Goal: Task Accomplishment & Management: Manage account settings

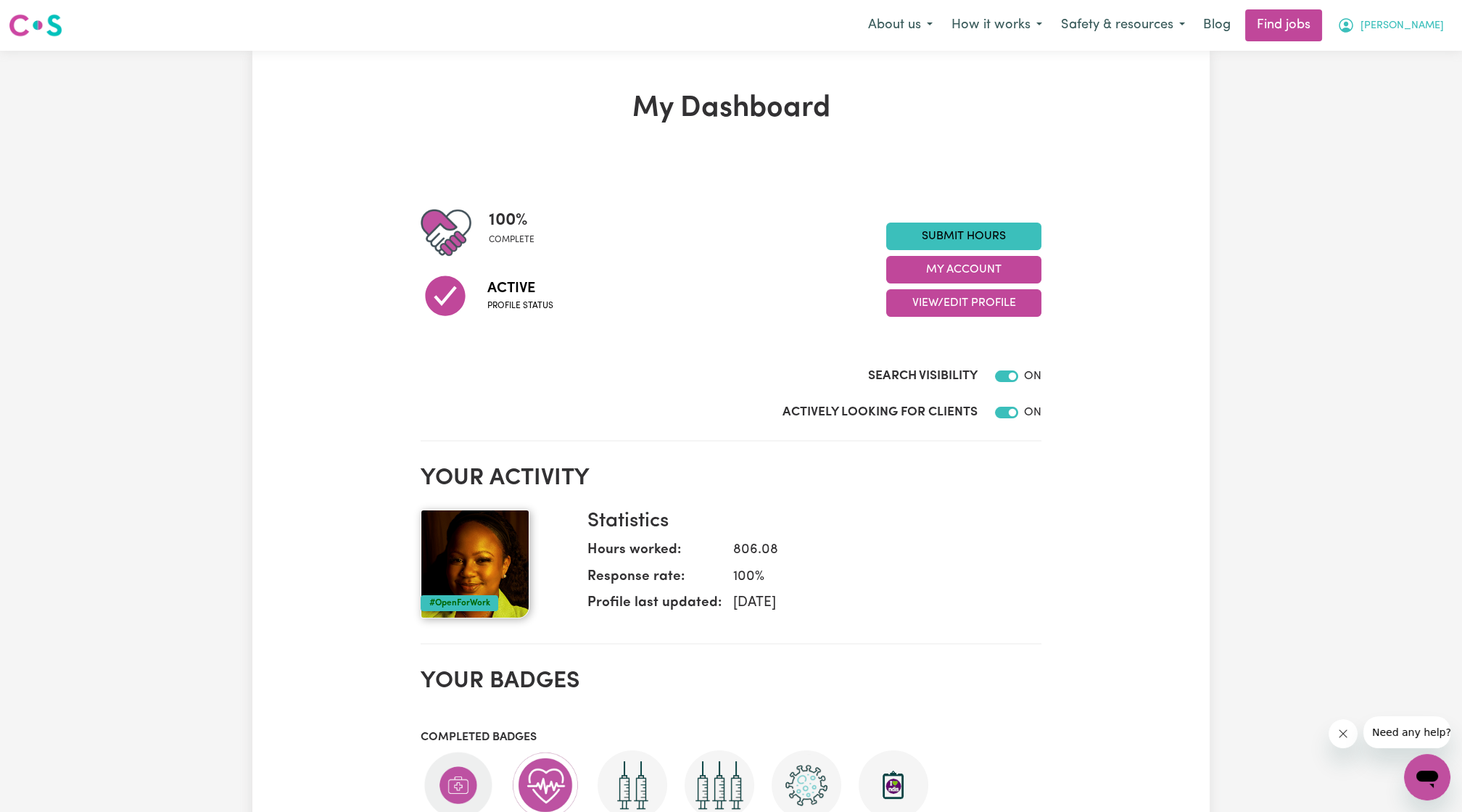
click at [1385, 35] on button "[PERSON_NAME]" at bounding box center [1391, 25] width 125 height 30
click at [1388, 46] on link "My Account" at bounding box center [1395, 56] width 115 height 28
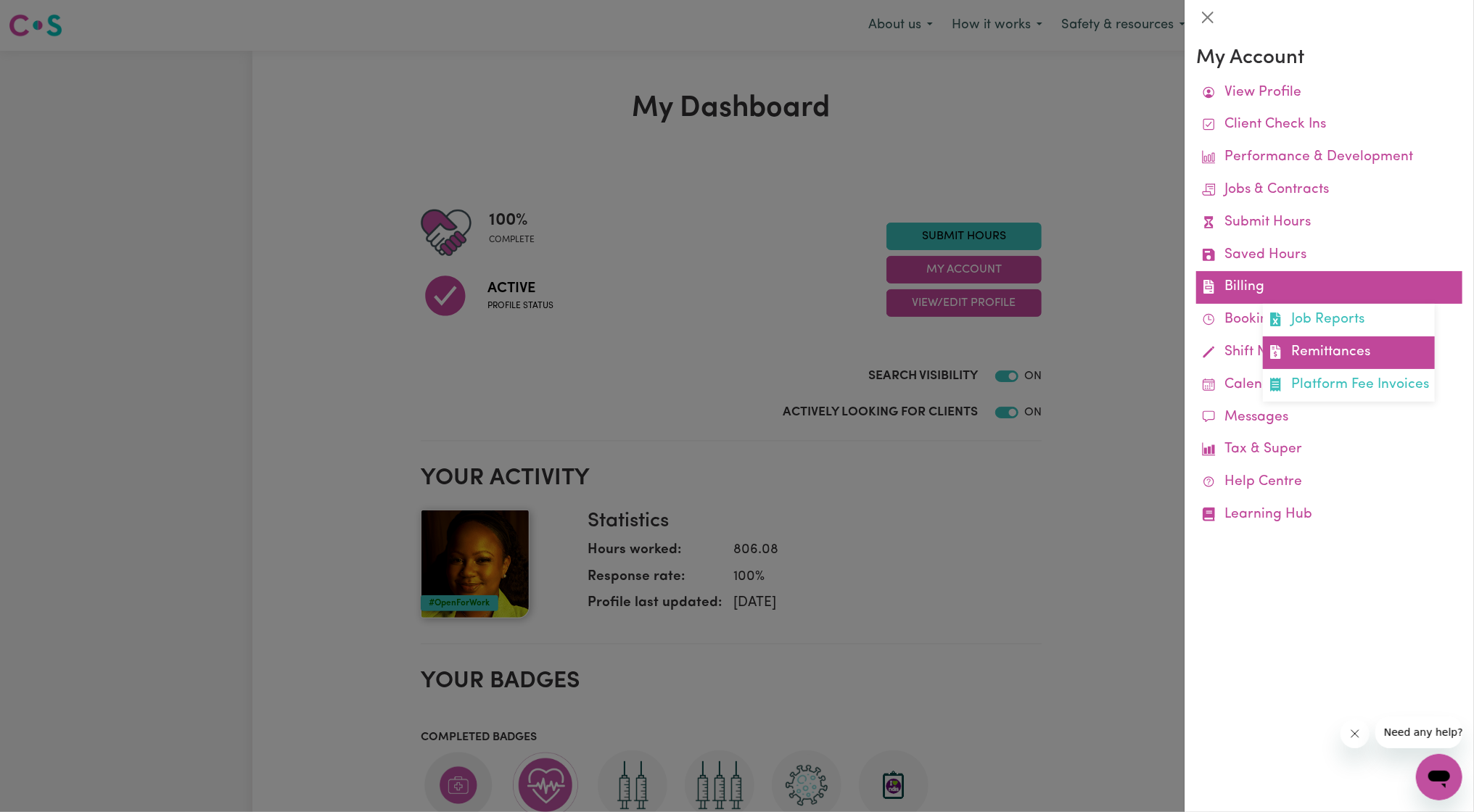
click at [1323, 365] on link "Remittances" at bounding box center [1349, 353] width 172 height 32
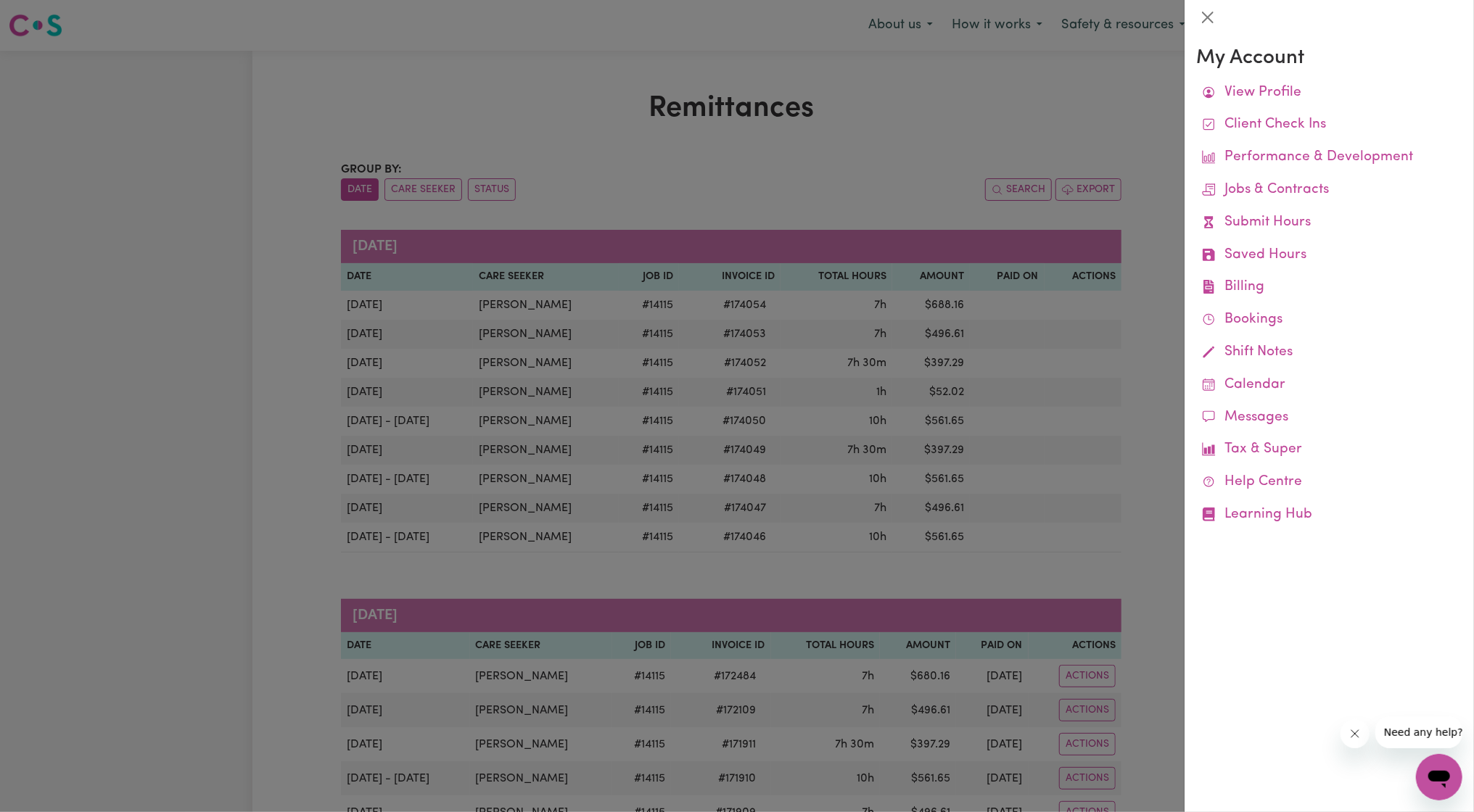
click at [846, 397] on div at bounding box center [737, 406] width 1474 height 812
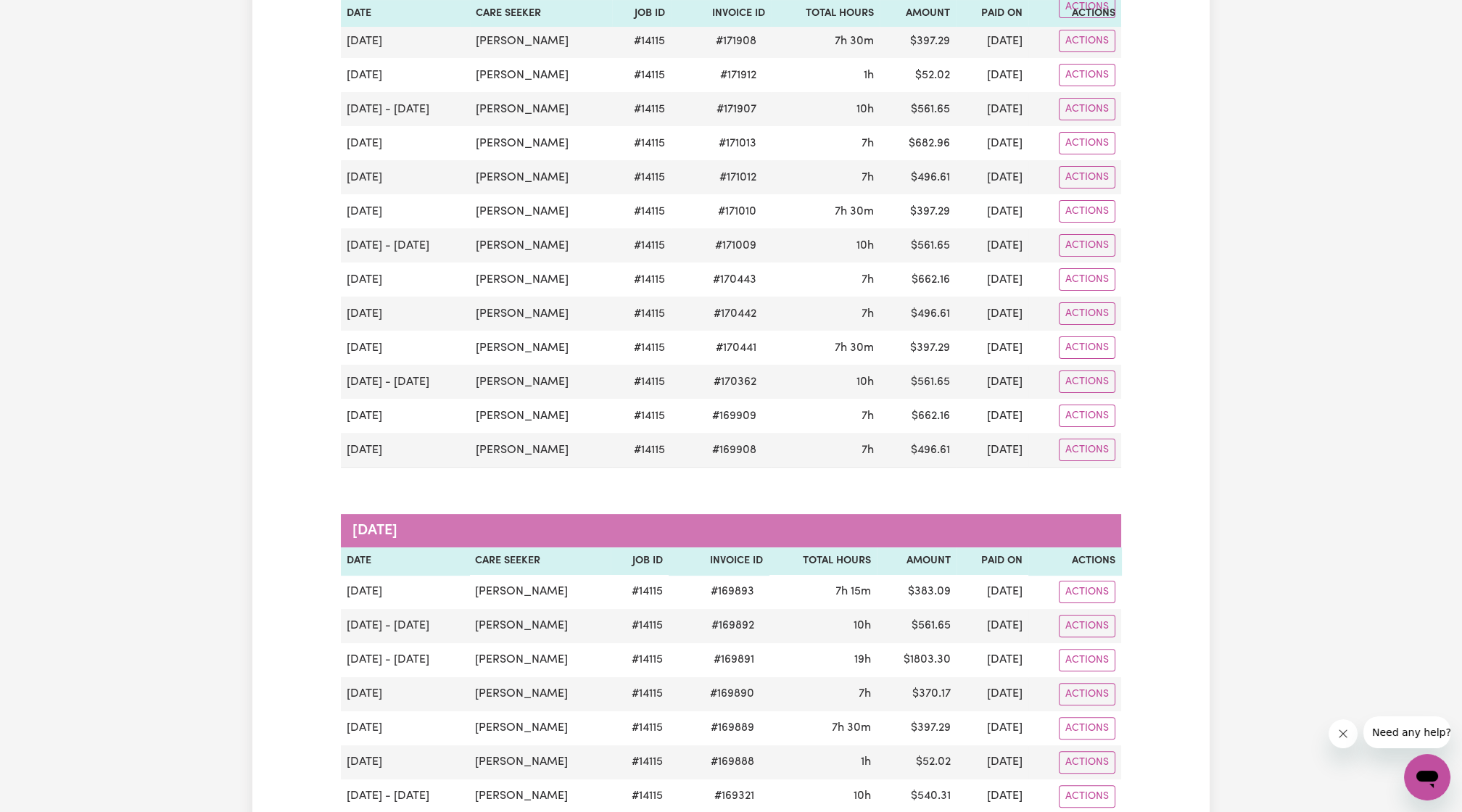
scroll to position [536, 0]
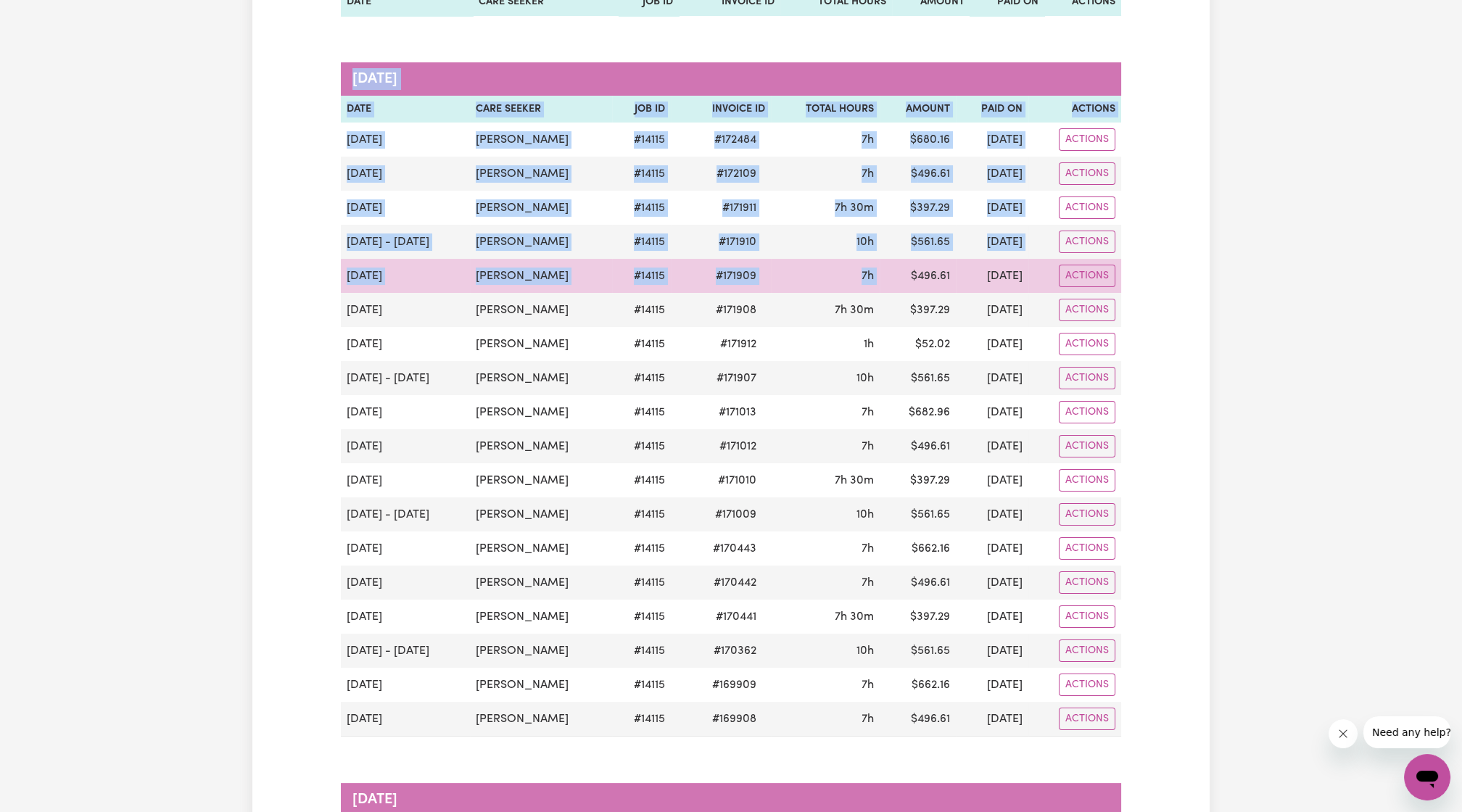
drag, startPoint x: 1152, startPoint y: 359, endPoint x: 850, endPoint y: 282, distance: 311.7
click at [857, 282] on div "Remittances Group by: Date Care Seeker Status Search Export [DATE] Date Care Se…" at bounding box center [731, 680] width 957 height 2250
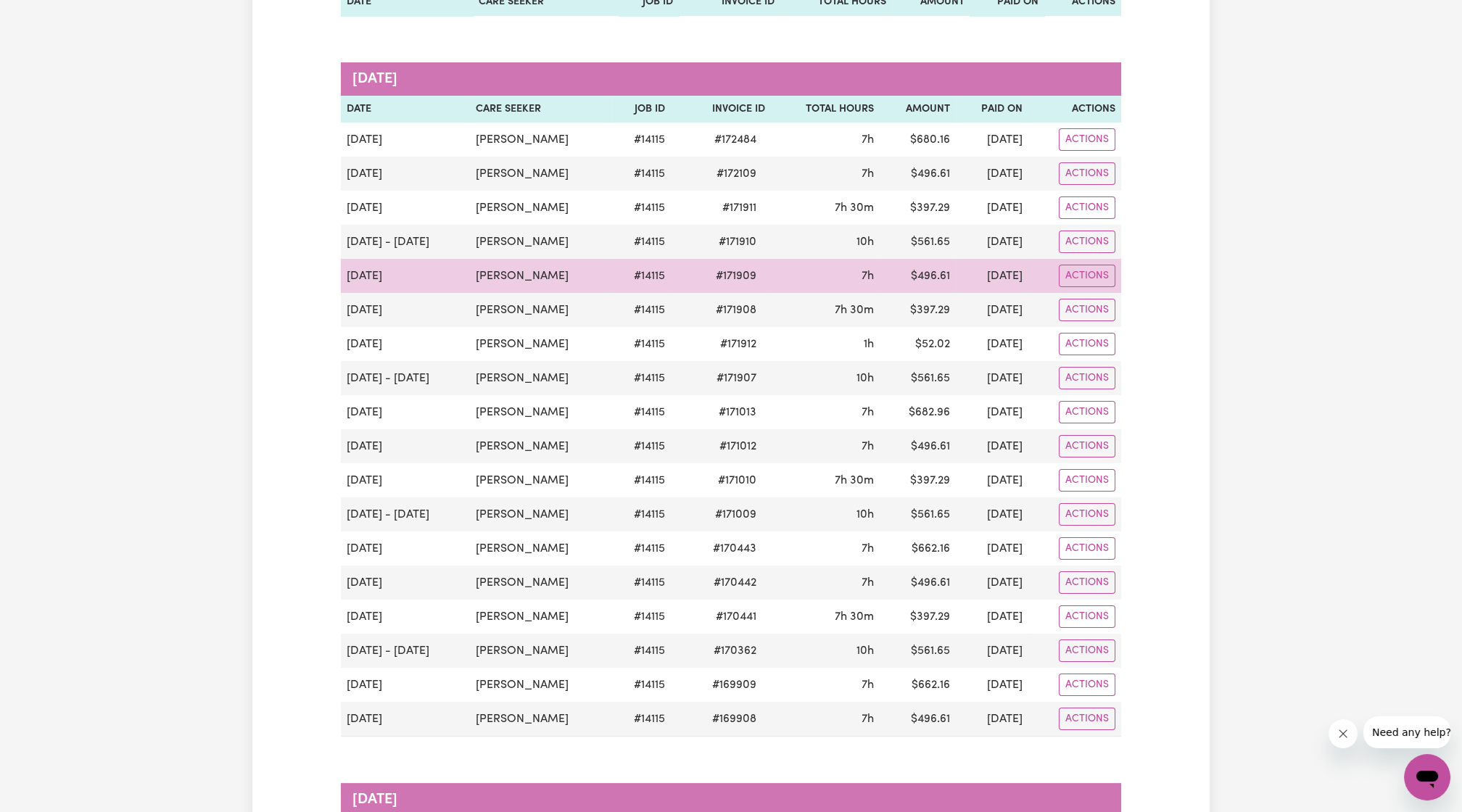
click at [830, 279] on td "7h" at bounding box center [825, 276] width 109 height 34
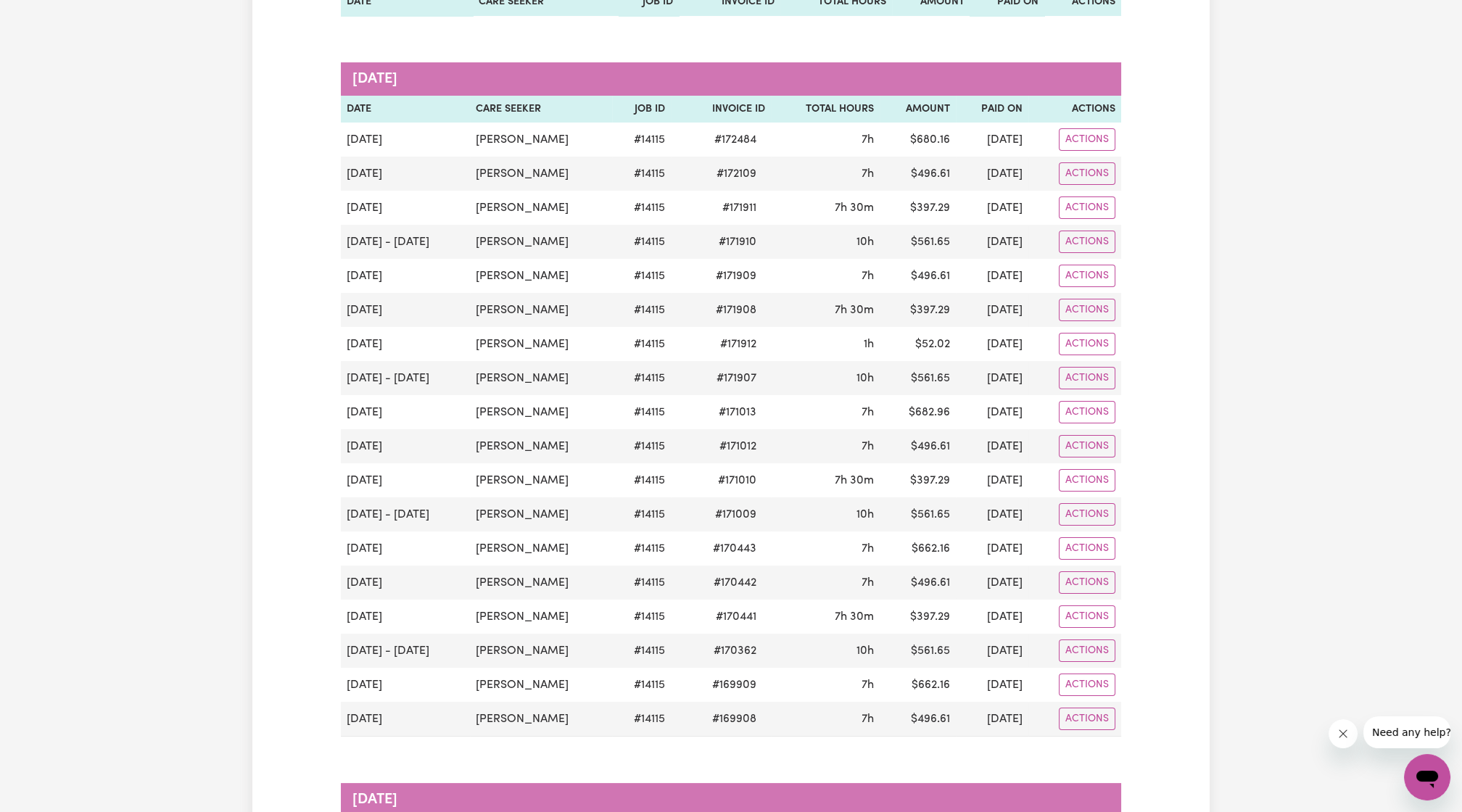
drag, startPoint x: 1029, startPoint y: 372, endPoint x: 339, endPoint y: 134, distance: 729.9
click at [339, 134] on div "Remittances Group by: Date Care Seeker Status Search Export [DATE] Date Care Se…" at bounding box center [731, 680] width 798 height 2250
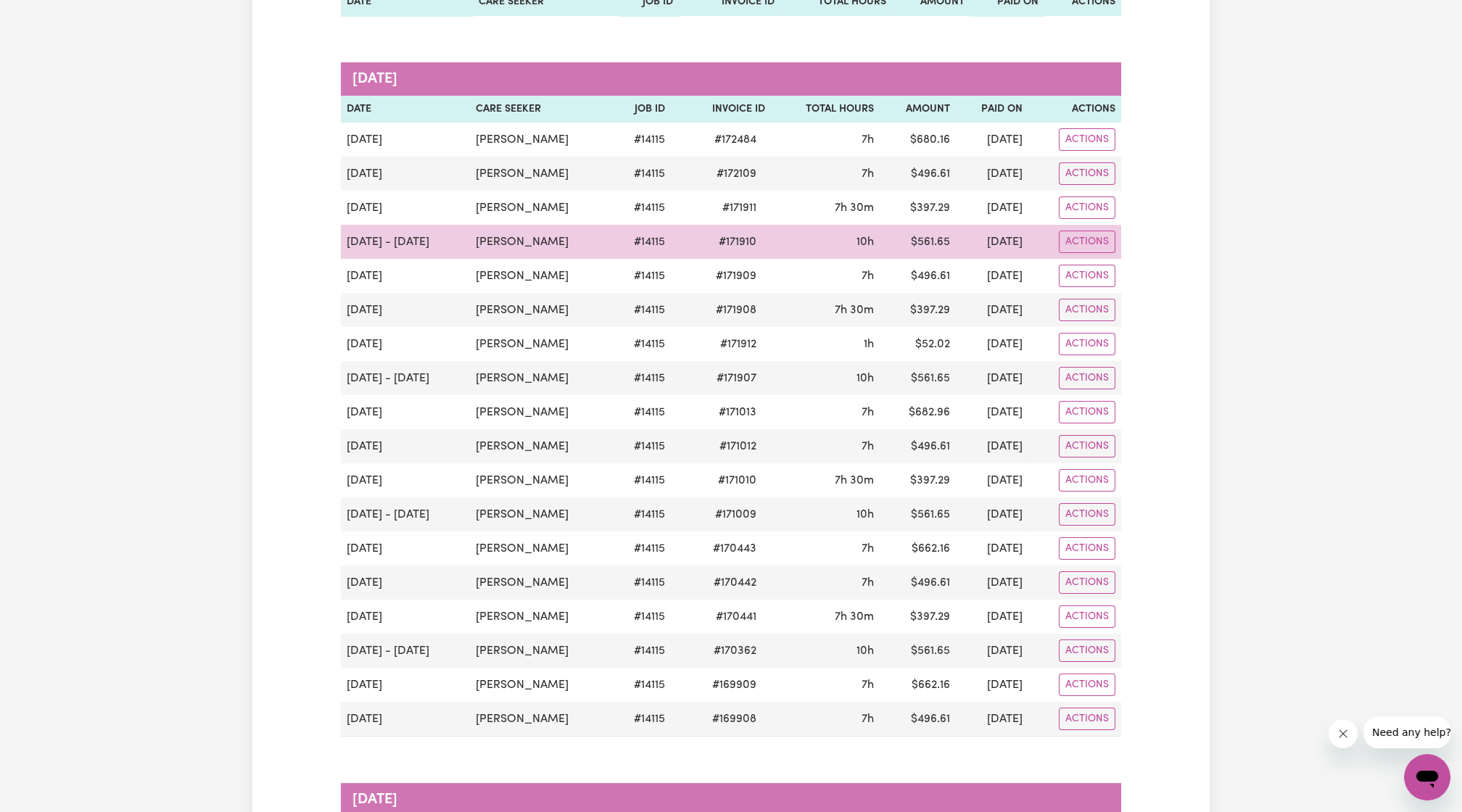
click at [427, 225] on td "[DATE] - [DATE]" at bounding box center [405, 242] width 129 height 34
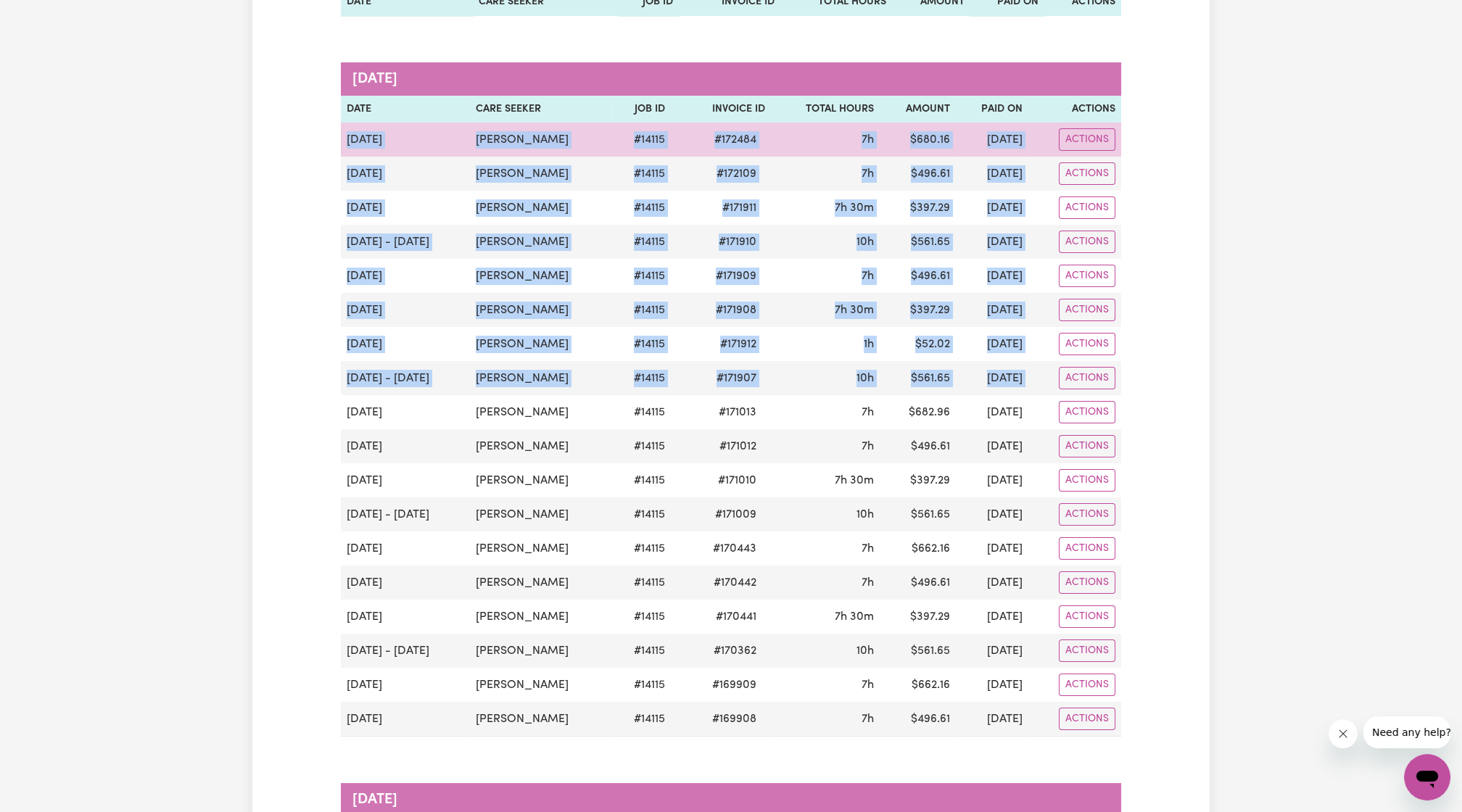
drag, startPoint x: 1049, startPoint y: 382, endPoint x: 346, endPoint y: 143, distance: 742.5
click at [346, 143] on tbody "[DATE] [PERSON_NAME] # 14115 # 172484 7h $ 680.16 [DATE] Actions [DATE] [PERSON…" at bounding box center [731, 429] width 781 height 614
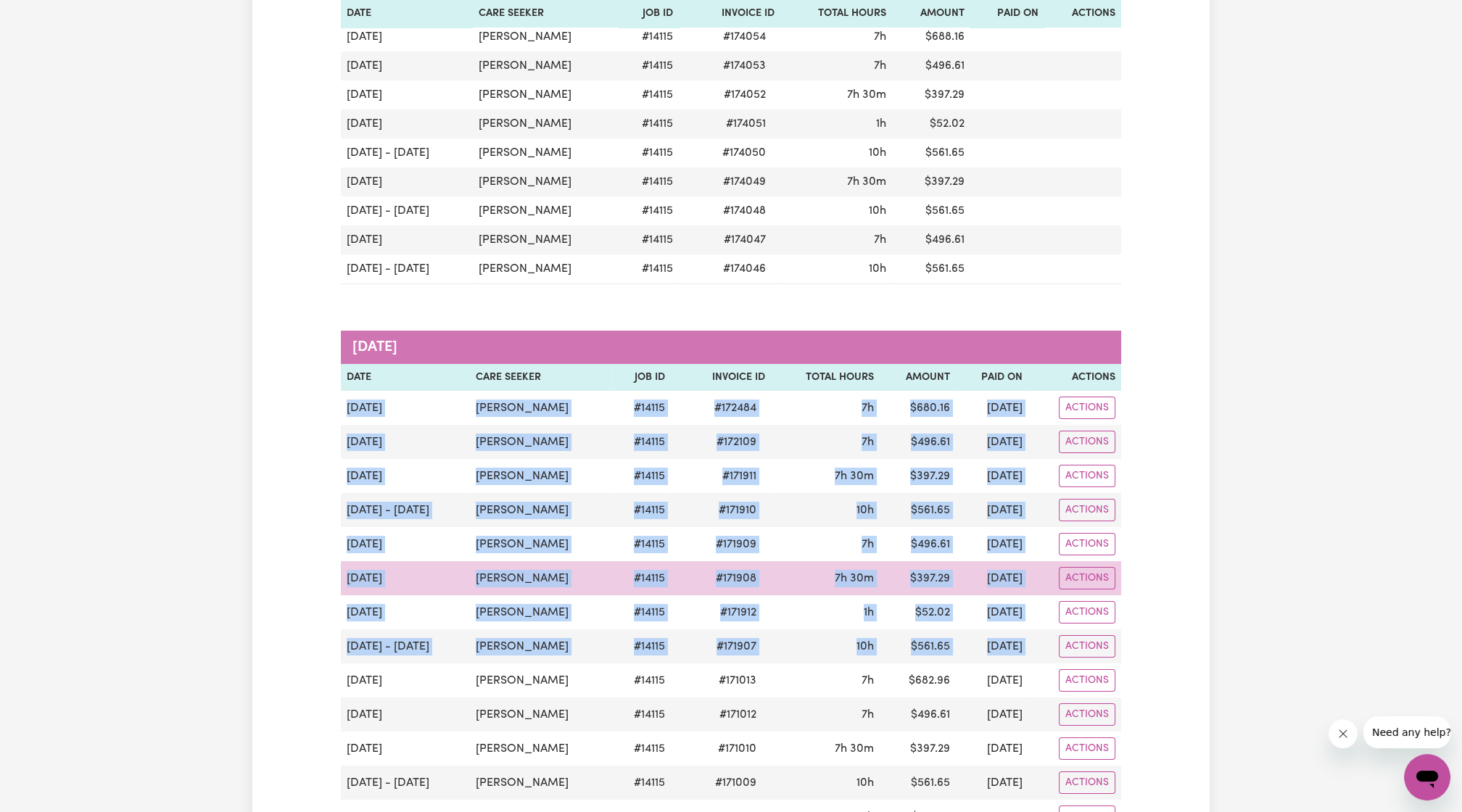
scroll to position [0, 0]
